Goal: Check status: Check status

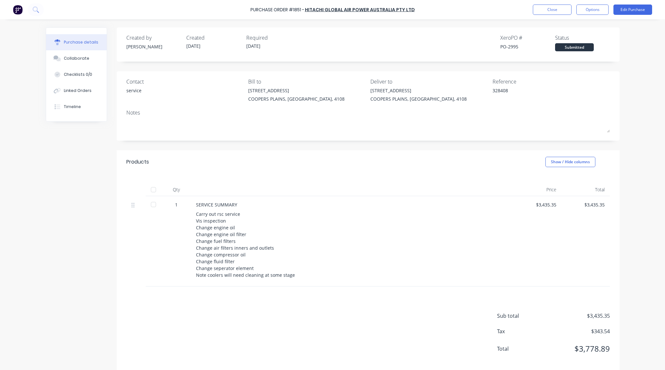
click at [539, 9] on button "Close" at bounding box center [552, 10] width 39 height 10
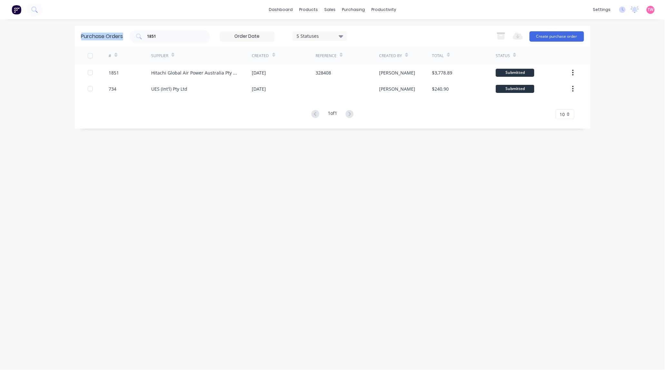
drag, startPoint x: 168, startPoint y: 31, endPoint x: 4, endPoint y: 43, distance: 163.8
click at [39, 44] on div "dashboard products sales purchasing productivity dashboard products Product Cat…" at bounding box center [332, 185] width 665 height 370
click at [168, 39] on div "1851" at bounding box center [170, 36] width 81 height 13
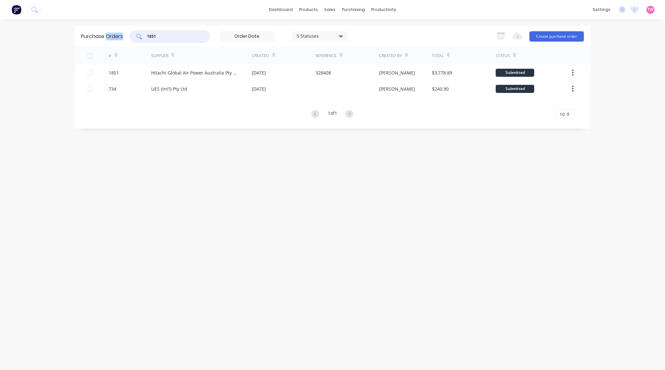
click at [168, 39] on div "1851" at bounding box center [170, 36] width 81 height 13
click at [160, 36] on input "1851" at bounding box center [174, 36] width 54 height 6
type input "1843"
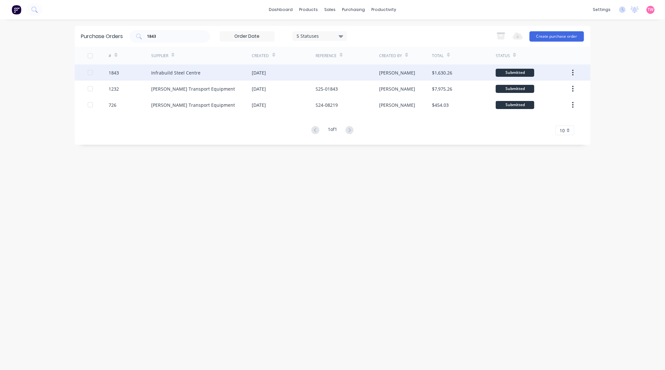
click at [114, 72] on div "1843" at bounding box center [114, 72] width 10 height 7
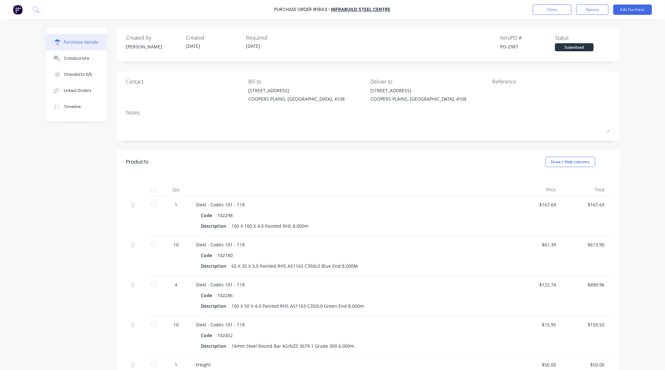
click at [511, 47] on div "PO-2987" at bounding box center [527, 46] width 55 height 7
copy div "2987"
click at [519, 47] on div "PO-2987" at bounding box center [527, 46] width 55 height 7
